Goal: Information Seeking & Learning: Understand process/instructions

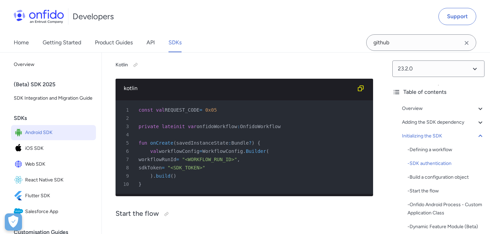
scroll to position [2173, 0]
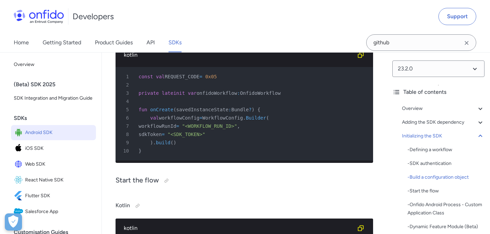
drag, startPoint x: 149, startPoint y: 145, endPoint x: 224, endPoint y: 172, distance: 80.0
click at [224, 161] on pre "1 const val REQUEST_CODE = 0x05 2 3 private lateinit var onfidoWorkflow : Onfid…" at bounding box center [245, 114] width 258 height 94
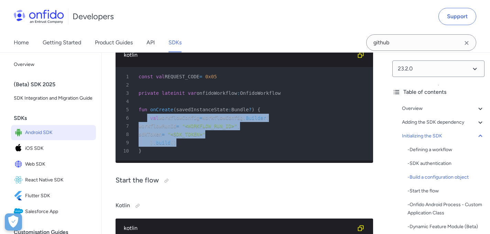
drag, startPoint x: 184, startPoint y: 168, endPoint x: 148, endPoint y: 145, distance: 42.6
click at [148, 145] on pre "1 const val REQUEST_CODE = 0x05 2 3 private lateinit var onfidoWorkflow : Onfid…" at bounding box center [245, 114] width 258 height 94
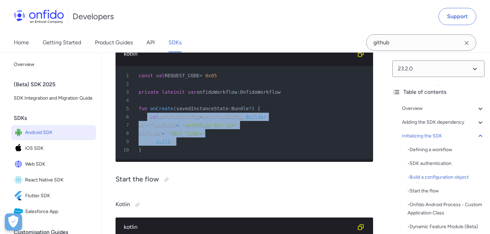
scroll to position [2194, 0]
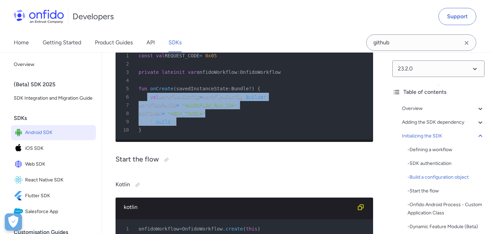
click at [226, 100] on span "WorkflowConfig" at bounding box center [222, 97] width 41 height 6
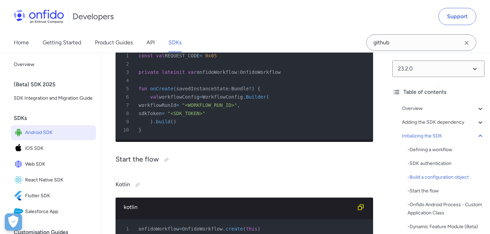
click at [226, 100] on span "WorkflowConfig" at bounding box center [222, 97] width 41 height 6
click at [236, 100] on span "WorkflowConfig" at bounding box center [222, 97] width 41 height 6
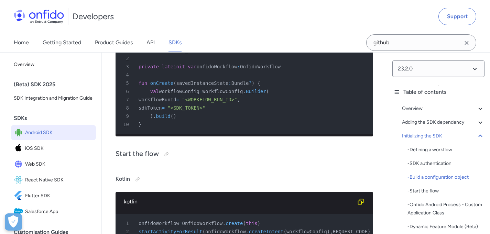
scroll to position [2206, 0]
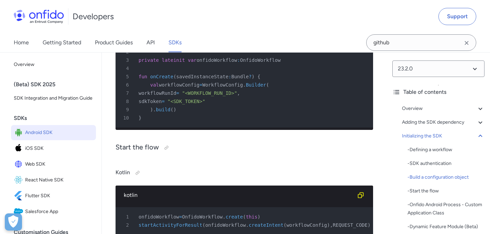
click at [239, 88] on span "WorkflowConfig" at bounding box center [222, 85] width 41 height 6
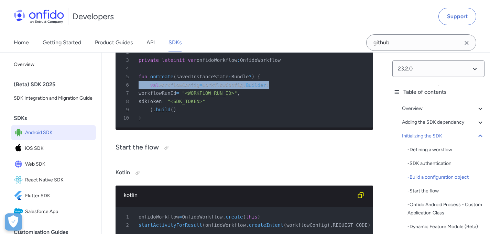
click at [239, 88] on span "WorkflowConfig" at bounding box center [222, 85] width 41 height 6
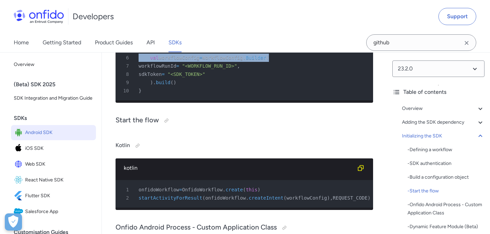
scroll to position [2227, 0]
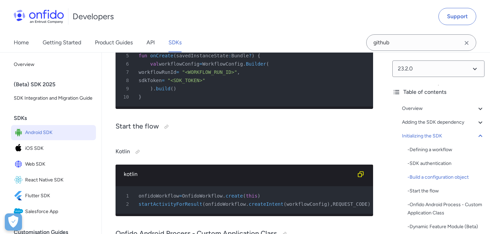
click at [140, 60] on div "5 fun onCreate ( savedInstanceState : Bundle ? ) {" at bounding box center [240, 56] width 245 height 8
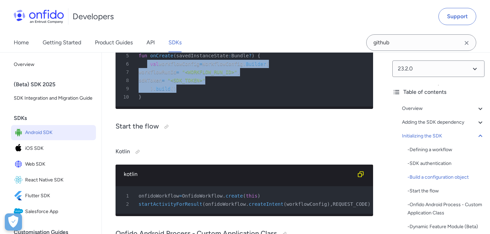
drag, startPoint x: 147, startPoint y: 91, endPoint x: 199, endPoint y: 113, distance: 56.6
click at [199, 107] on pre "1 const val REQUEST_CODE = 0x05 2 3 private lateinit var onfidoWorkflow : Onfid…" at bounding box center [245, 60] width 258 height 94
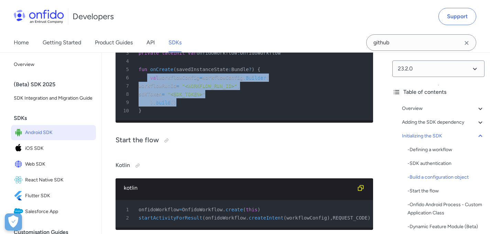
scroll to position [2213, 0]
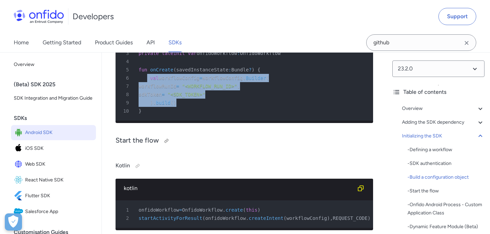
copy pre "val workflowConfig = WorkflowConfig . Builder ( 7 workflowRunId = "<WORKFLOW_RU…"
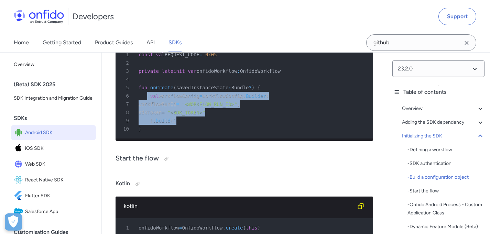
scroll to position [2194, 0]
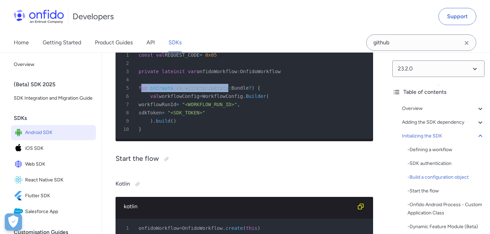
drag, startPoint x: 140, startPoint y: 111, endPoint x: 227, endPoint y: 112, distance: 87.1
click at [227, 92] on div "5 fun onCreate ( savedInstanceState : Bundle ? ) {" at bounding box center [240, 88] width 245 height 8
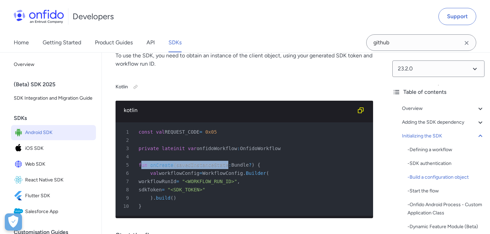
scroll to position [2116, 0]
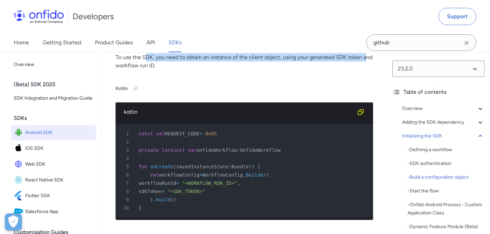
drag, startPoint x: 157, startPoint y: 83, endPoint x: 365, endPoint y: 82, distance: 208.9
click at [365, 70] on p "To use the SDK, you need to obtain an instance of the client object, using your…" at bounding box center [245, 61] width 258 height 17
click at [285, 70] on p "To use the SDK, you need to obtain an instance of the client object, using your…" at bounding box center [245, 61] width 258 height 17
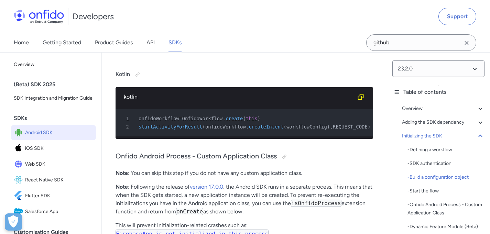
scroll to position [2364, 0]
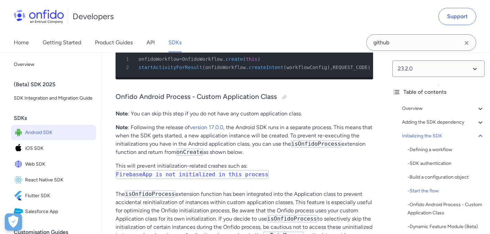
click at [214, 62] on span "OnfidoWorkflow" at bounding box center [202, 59] width 41 height 6
copy span "OnfidoWorkflow"
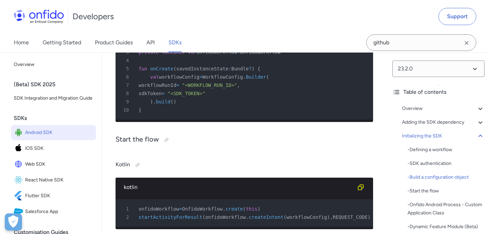
scroll to position [2213, 0]
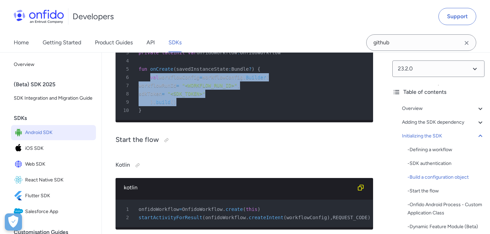
drag, startPoint x: 149, startPoint y: 102, endPoint x: 199, endPoint y: 128, distance: 56.2
click at [199, 120] on pre "1 const val REQUEST_CODE = 0x05 2 3 private lateinit var onfidoWorkflow : Onfid…" at bounding box center [245, 73] width 258 height 94
copy pre "val workflowConfig = WorkflowConfig . Builder ( 7 workflowRunId = "<WORKFLOW_RU…"
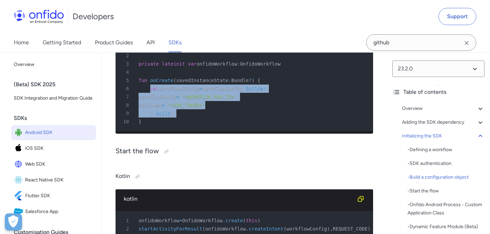
scroll to position [2201, 0]
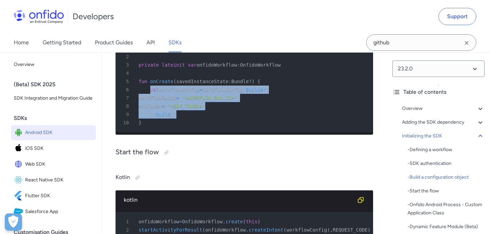
click at [205, 109] on span ""<SDK_TOKEN>"" at bounding box center [187, 107] width 38 height 6
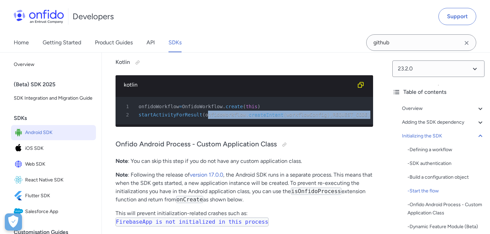
scroll to position [0, 0]
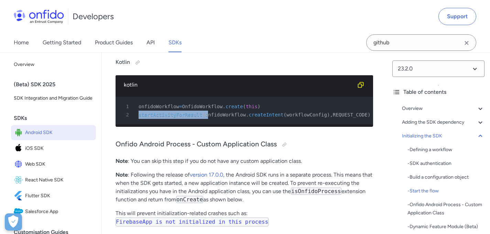
drag, startPoint x: 209, startPoint y: 148, endPoint x: 324, endPoint y: 139, distance: 115.3
click at [328, 125] on pre "1 onfidoWorkflow = OnfidoWorkflow . create ( this ) 2 startActivityForResult ( …" at bounding box center [245, 111] width 258 height 28
click at [233, 111] on div "1 onfidoWorkflow = OnfidoWorkflow . create ( this )" at bounding box center [240, 107] width 245 height 8
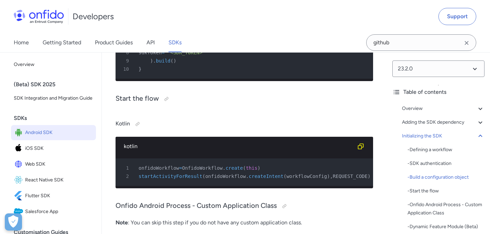
scroll to position [2243, 0]
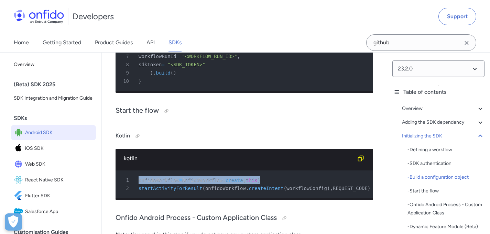
drag, startPoint x: 277, startPoint y: 213, endPoint x: 142, endPoint y: 207, distance: 135.4
click at [142, 184] on div "1 onfidoWorkflow = OnfidoWorkflow . create ( this )" at bounding box center [240, 180] width 245 height 8
copy div "onfidoWorkflow = OnfidoWorkflow . create ( this )"
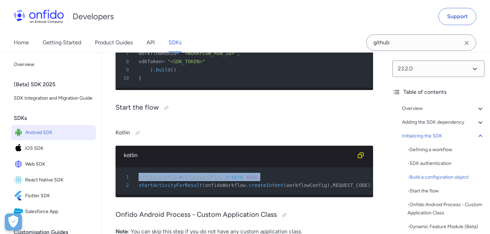
scroll to position [2239, 0]
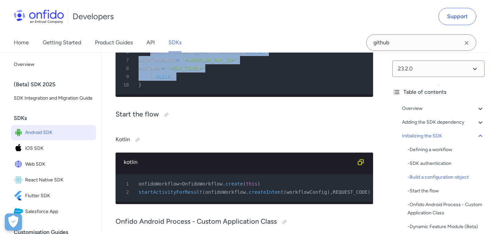
drag, startPoint x: 149, startPoint y: 76, endPoint x: 192, endPoint y: 99, distance: 48.3
click at [192, 95] on pre "1 const val REQUEST_CODE = 0x05 2 3 private lateinit var onfidoWorkflow : Onfid…" at bounding box center [245, 48] width 258 height 94
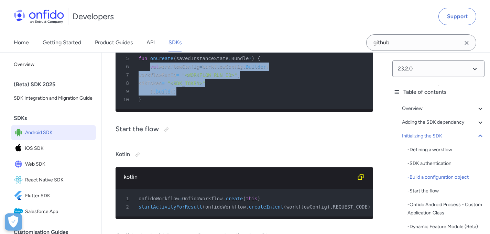
scroll to position [2223, 0]
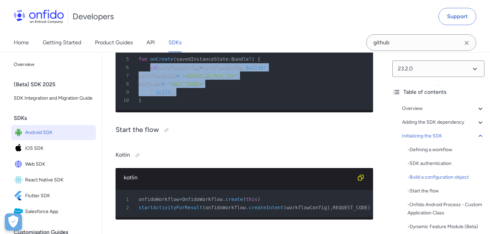
copy pre "val workflowConfig = WorkflowConfig . Builder ( 7 workflowRunId = "<WORKFLOW_RU…"
click at [234, 88] on div "8 sdkToken = "<SDK_TOKEN>"" at bounding box center [240, 84] width 245 height 8
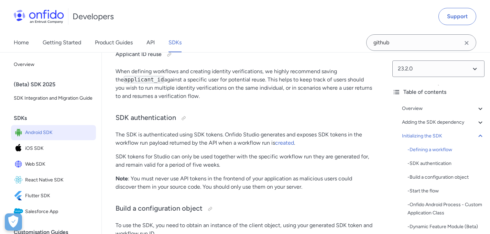
scroll to position [1955, 0]
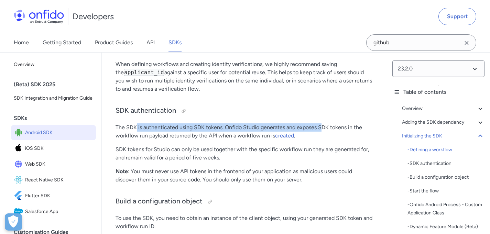
drag, startPoint x: 183, startPoint y: 153, endPoint x: 323, endPoint y: 153, distance: 140.1
click at [323, 140] on p "The SDK is authenticated using SDK tokens. Onfido Studio generates and exposes …" at bounding box center [245, 132] width 258 height 17
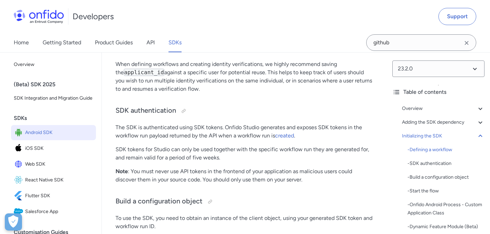
click at [328, 140] on p "The SDK is authenticated using SDK tokens. Onfido Studio generates and exposes …" at bounding box center [245, 132] width 258 height 17
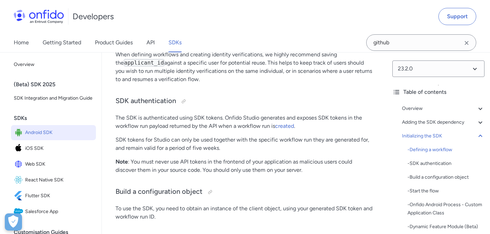
scroll to position [1965, 0]
drag, startPoint x: 142, startPoint y: 150, endPoint x: 237, endPoint y: 152, distance: 94.7
click at [237, 130] on p "The SDK is authenticated using SDK tokens. Onfido Studio generates and exposes …" at bounding box center [245, 122] width 258 height 17
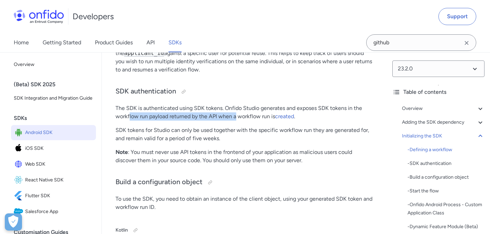
scroll to position [1974, 0]
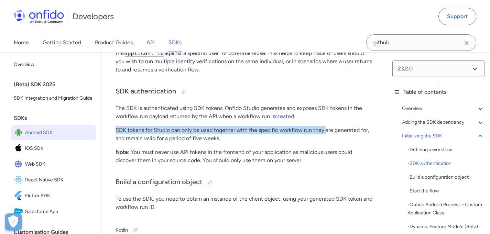
drag, startPoint x: 121, startPoint y: 152, endPoint x: 330, endPoint y: 154, distance: 208.9
click at [329, 143] on p "SDK tokens for Studio can only be used together with the specific workflow run …" at bounding box center [245, 134] width 258 height 17
click at [196, 143] on p "SDK tokens for Studio can only be used together with the specific workflow run …" at bounding box center [245, 134] width 258 height 17
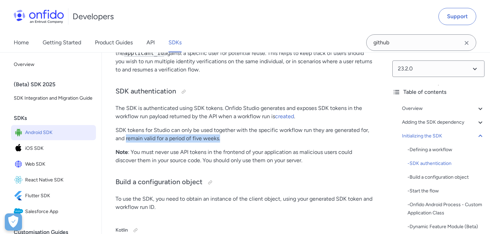
drag, startPoint x: 127, startPoint y: 162, endPoint x: 241, endPoint y: 162, distance: 113.9
click at [230, 143] on p "SDK tokens for Studio can only be used together with the specific workflow run …" at bounding box center [245, 134] width 258 height 17
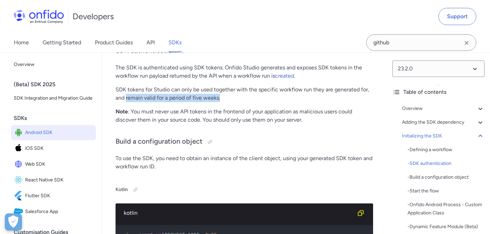
scroll to position [2015, 0]
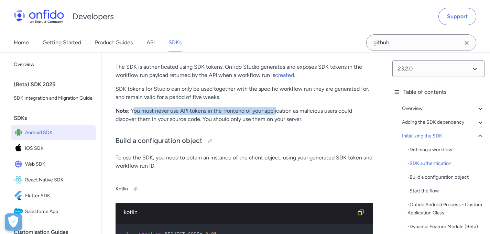
drag, startPoint x: 132, startPoint y: 136, endPoint x: 277, endPoint y: 139, distance: 144.2
click at [277, 124] on p "Note : You must never use API tokens in the frontend of your application as mal…" at bounding box center [245, 115] width 258 height 17
click at [332, 124] on p "Note : You must never use API tokens in the frontend of your application as mal…" at bounding box center [245, 115] width 258 height 17
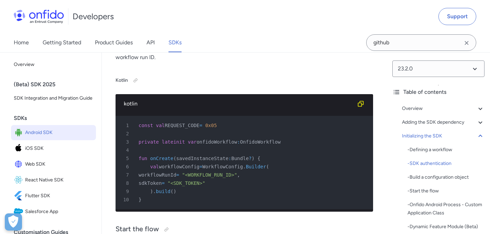
scroll to position [2128, 0]
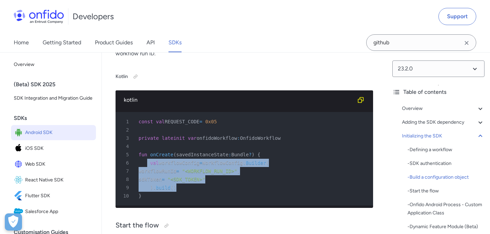
drag, startPoint x: 188, startPoint y: 211, endPoint x: 147, endPoint y: 187, distance: 47.6
click at [147, 187] on pre "1 const val REQUEST_CODE = 0x05 2 3 private lateinit var onfidoWorkflow : Onfid…" at bounding box center [245, 159] width 258 height 94
copy pre "val workflowConfig = WorkflowConfig . Builder ( 7 workflowRunId = "<WORKFLOW_RU…"
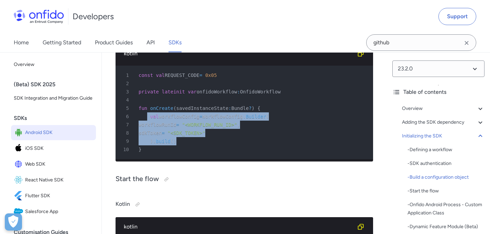
scroll to position [2176, 0]
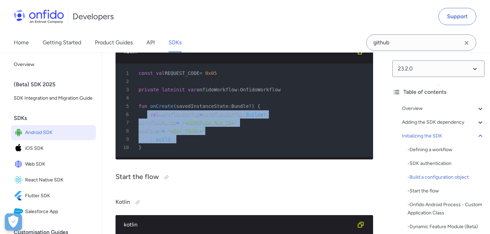
drag, startPoint x: 296, startPoint y: 115, endPoint x: 134, endPoint y: 116, distance: 162.1
click at [134, 94] on div "3 private lateinit var onfidoWorkflow : OnfidoWorkflow" at bounding box center [240, 90] width 245 height 8
copy div "private lateinit var onfidoWorkflow : OnfidoWorkflow"
